Goal: Task Accomplishment & Management: Manage account settings

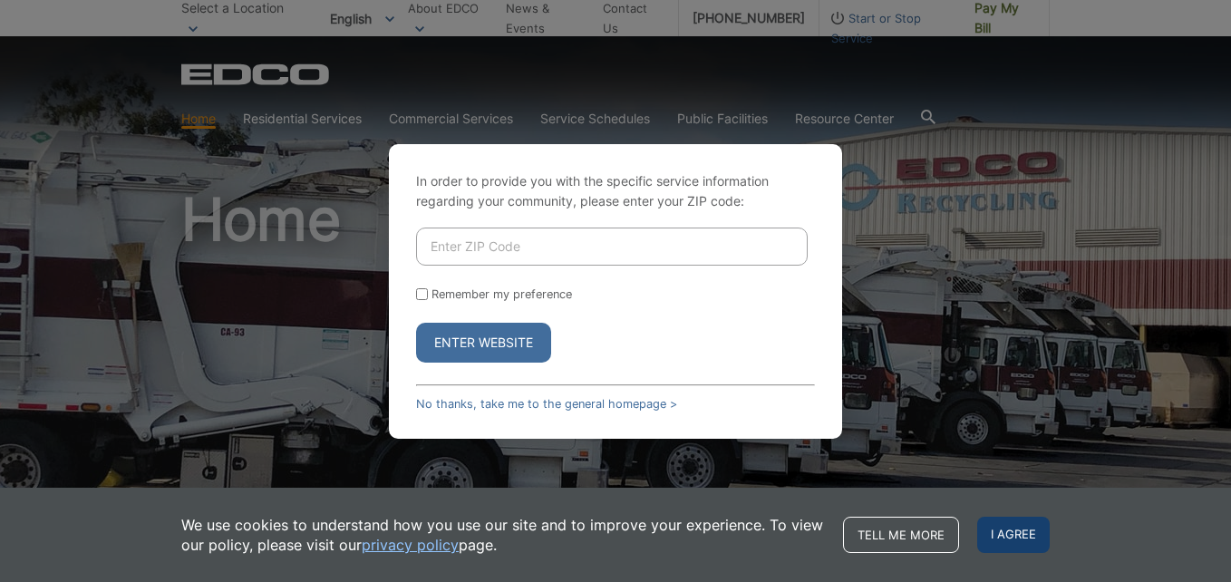
click at [1024, 535] on span "I agree" at bounding box center [1013, 535] width 73 height 36
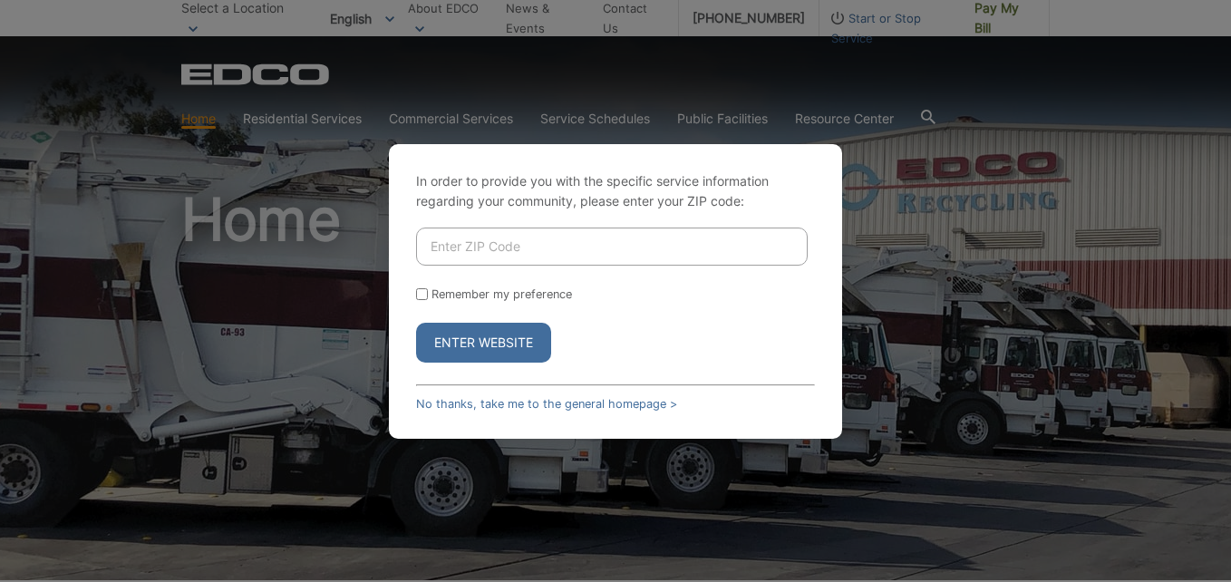
click at [488, 348] on button "Enter Website" at bounding box center [483, 343] width 135 height 40
click at [418, 247] on input "Enter ZIP Code" at bounding box center [612, 247] width 392 height 38
type input "91941"
click at [466, 339] on button "Enter Website" at bounding box center [483, 343] width 135 height 40
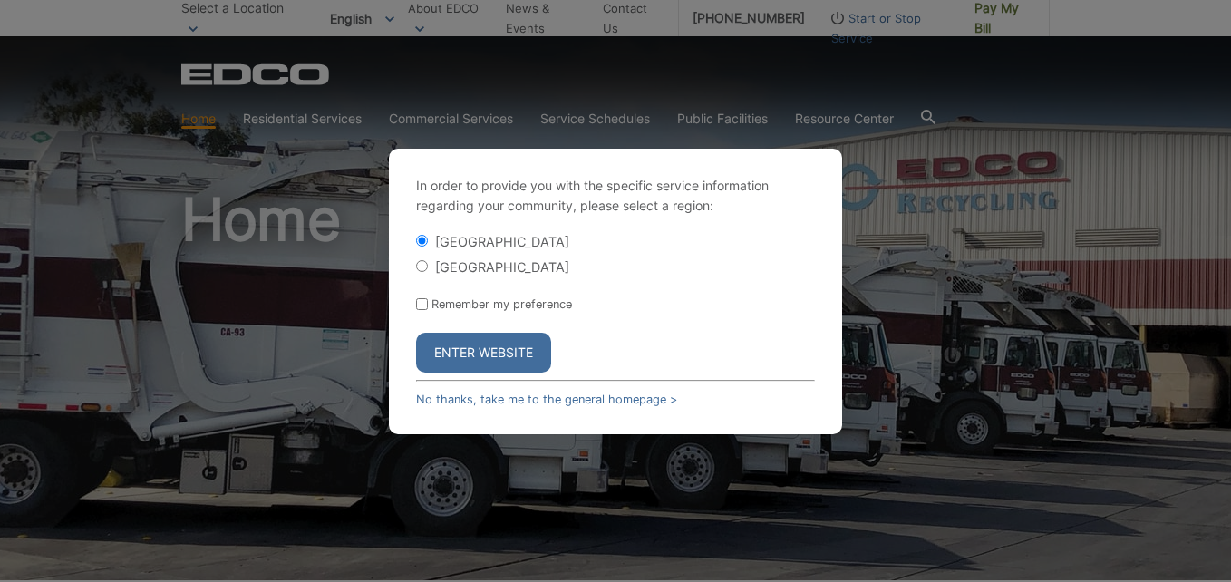
click at [467, 352] on button "Enter Website" at bounding box center [483, 353] width 135 height 40
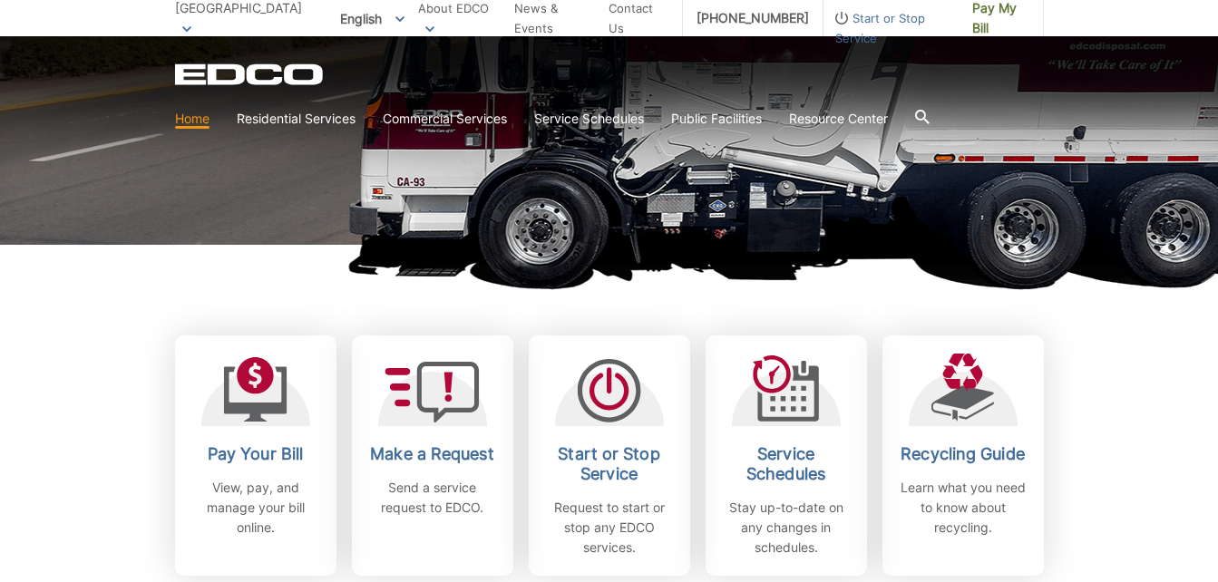
scroll to position [363, 0]
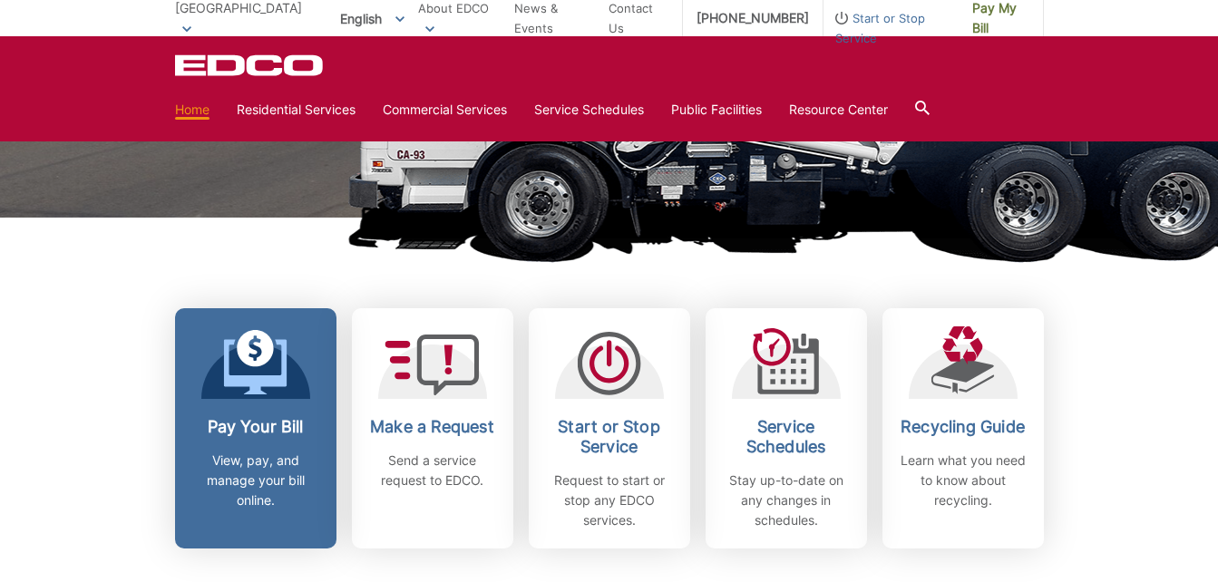
click at [249, 382] on icon at bounding box center [254, 366] width 63 height 55
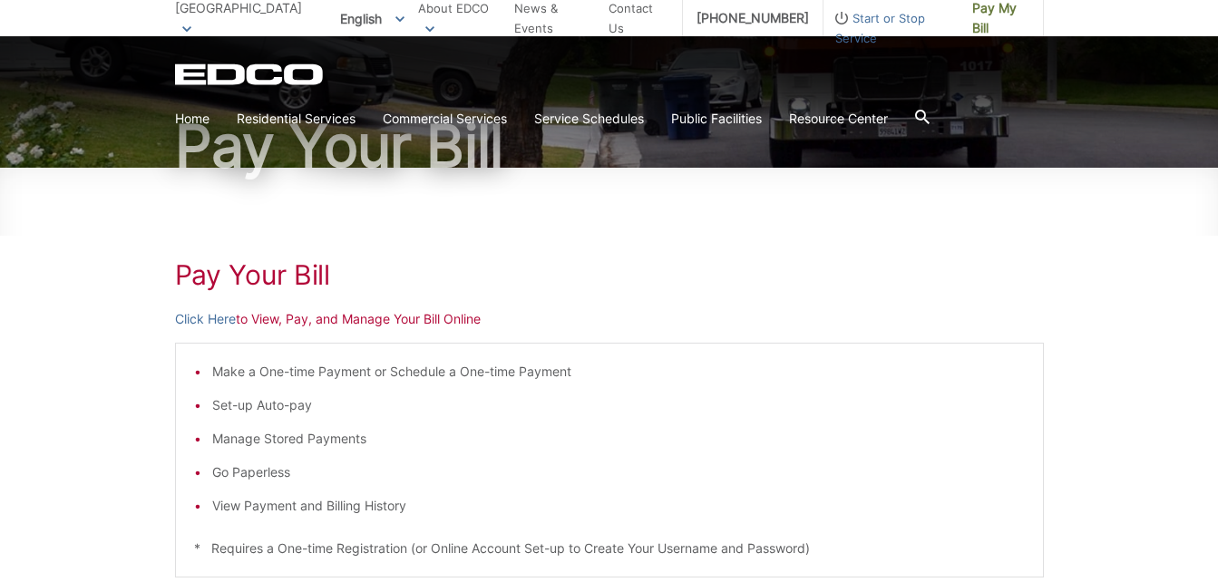
scroll to position [181, 0]
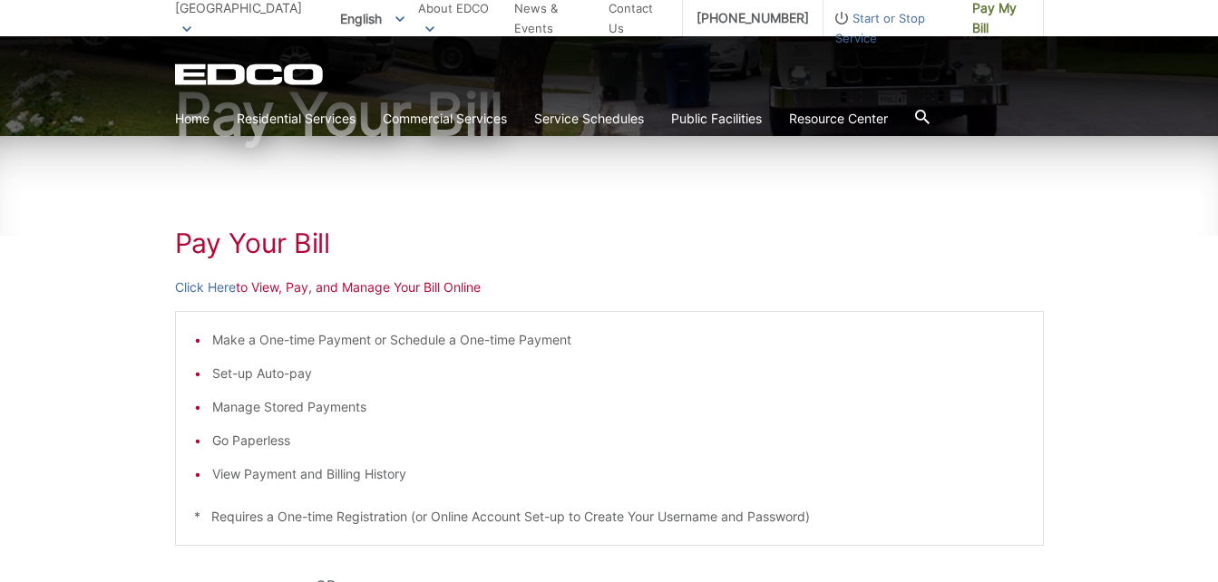
click at [282, 286] on p "Click Here to View, Pay, and Manage Your Bill Online" at bounding box center [609, 287] width 869 height 20
click at [208, 289] on link "Click Here" at bounding box center [205, 287] width 61 height 20
